Goal: Task Accomplishment & Management: Manage account settings

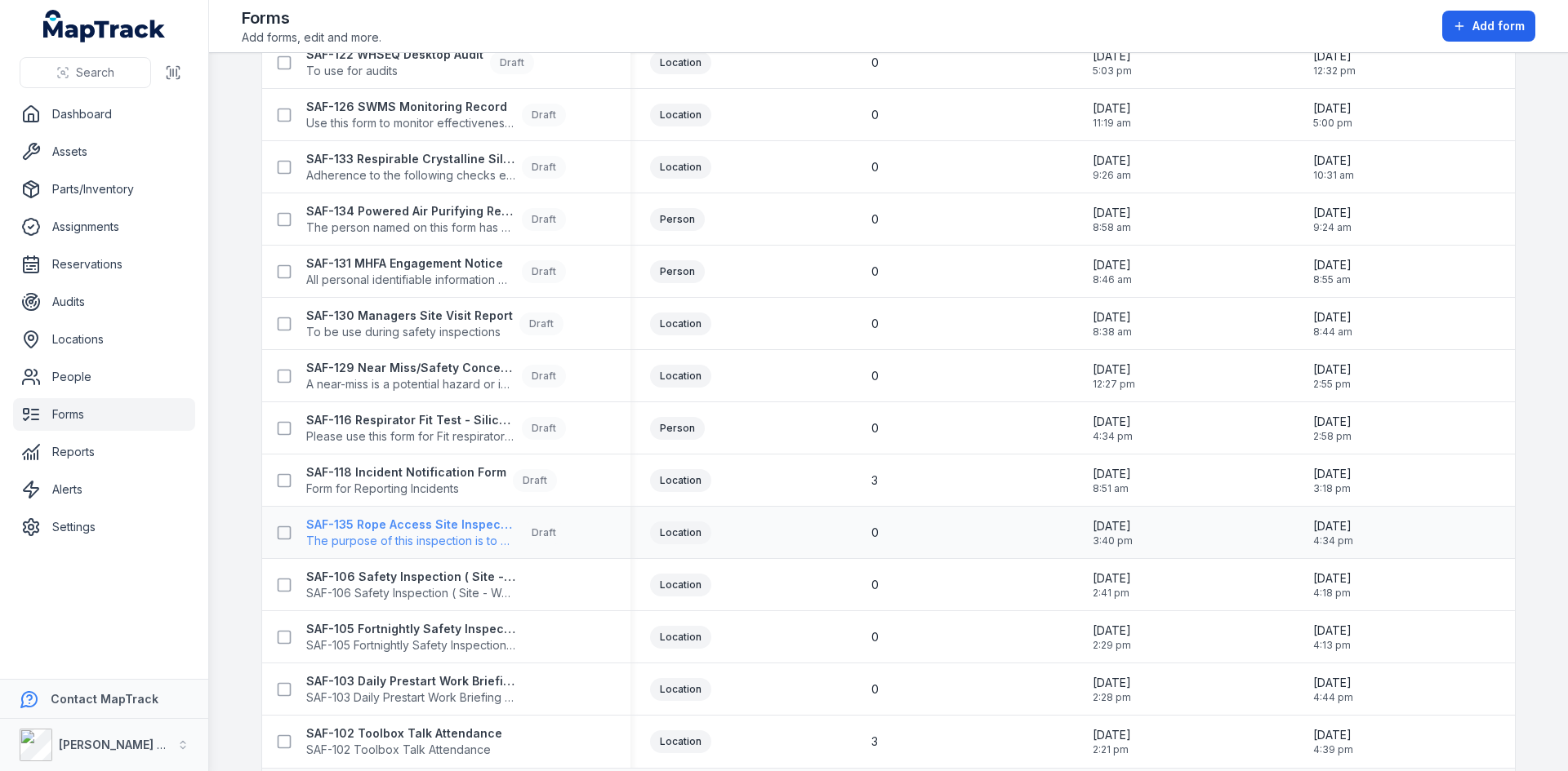
scroll to position [181, 0]
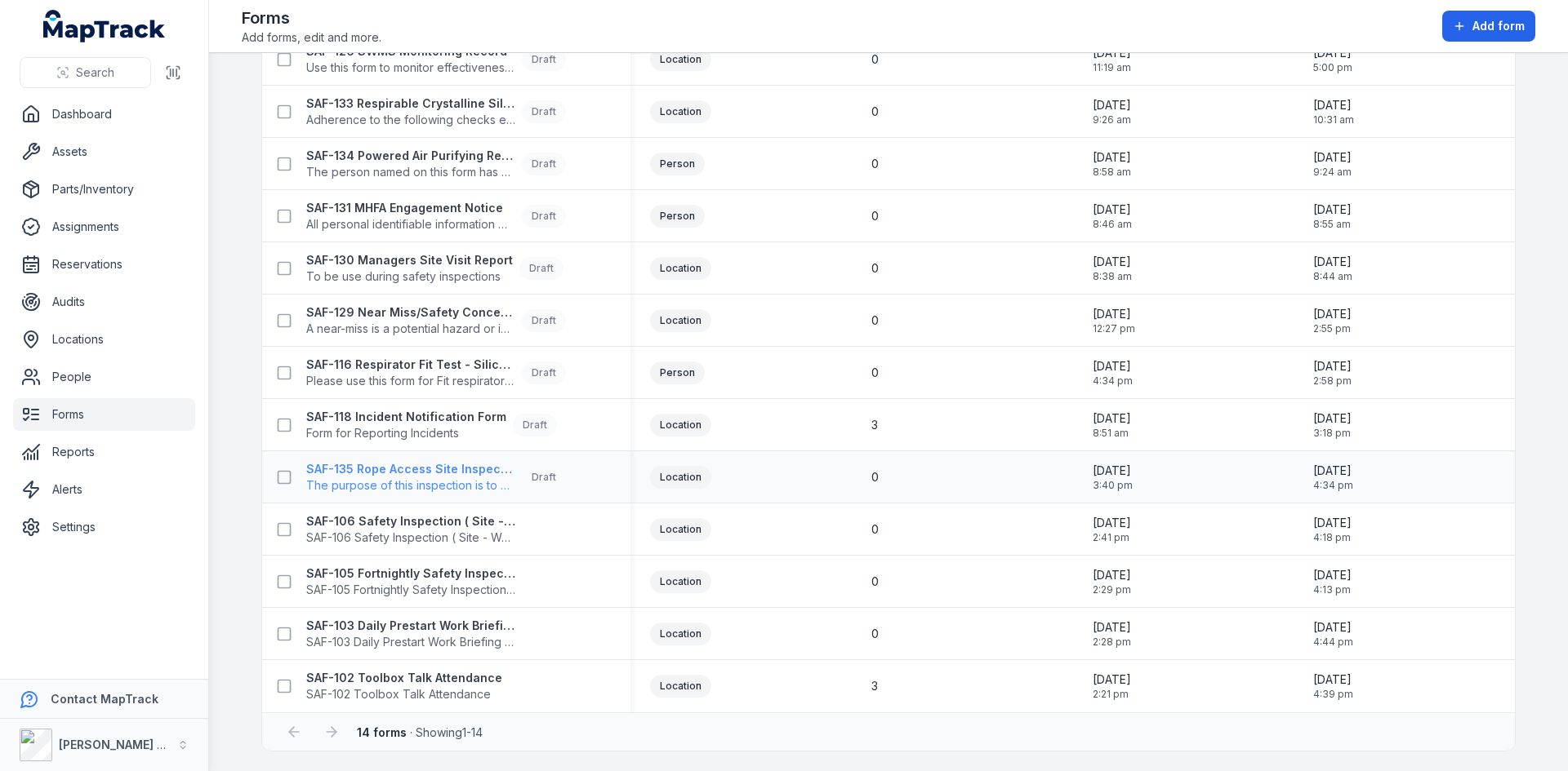
click at [427, 471] on strong "SAF-135 Rope Access Site Inspection" at bounding box center [410, 469] width 209 height 16
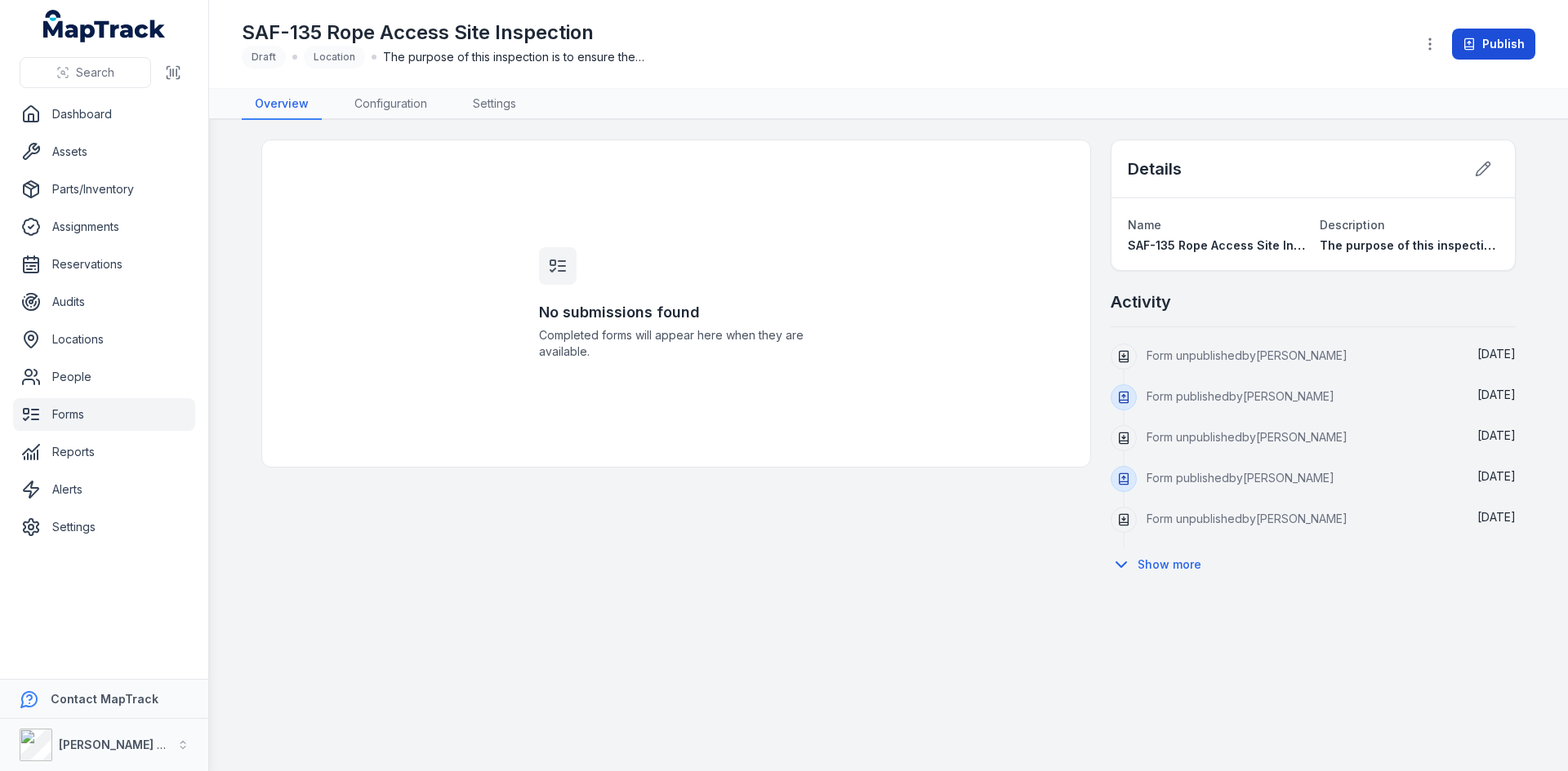
click at [1498, 42] on button "Publish" at bounding box center [1493, 43] width 83 height 31
